Goal: Navigation & Orientation: Find specific page/section

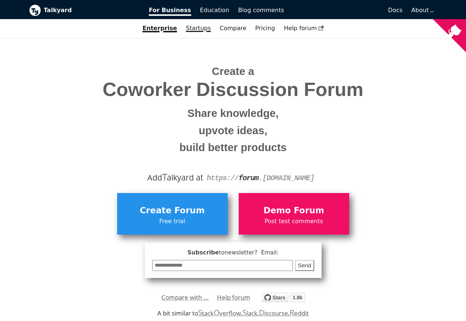
click at [204, 28] on link "Startups" at bounding box center [199, 28] width 34 height 13
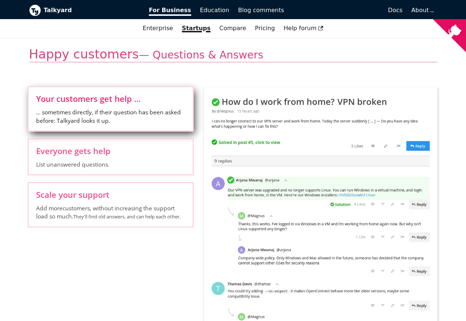
scroll to position [265, 0]
